Goal: Transaction & Acquisition: Purchase product/service

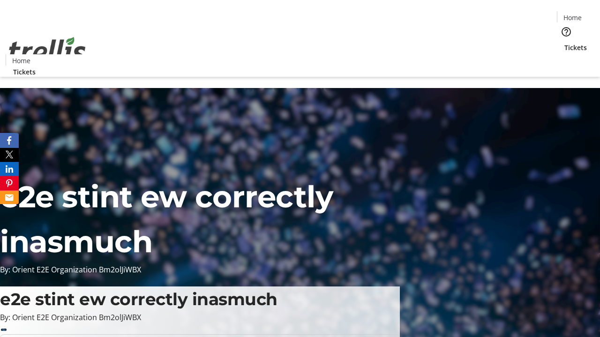
click at [564, 43] on span "Tickets" at bounding box center [575, 48] width 22 height 10
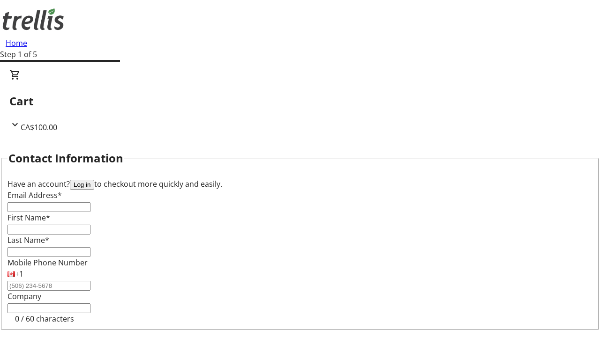
type input "FREE"
type input "[PERSON_NAME][EMAIL_ADDRESS][DOMAIN_NAME]"
type input "[PERSON_NAME]"
